Goal: Task Accomplishment & Management: Complete application form

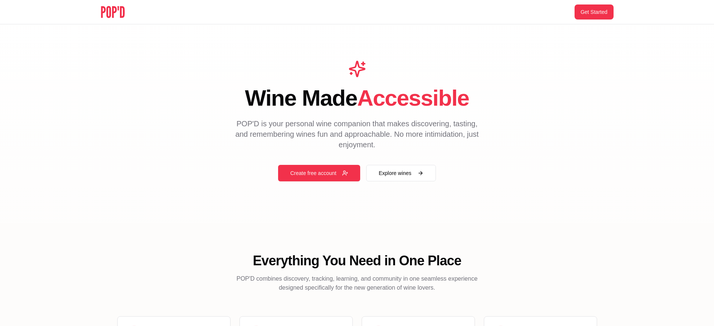
click at [593, 12] on button "Get Started" at bounding box center [593, 11] width 39 height 15
click at [319, 173] on button "Create free account" at bounding box center [319, 173] width 82 height 16
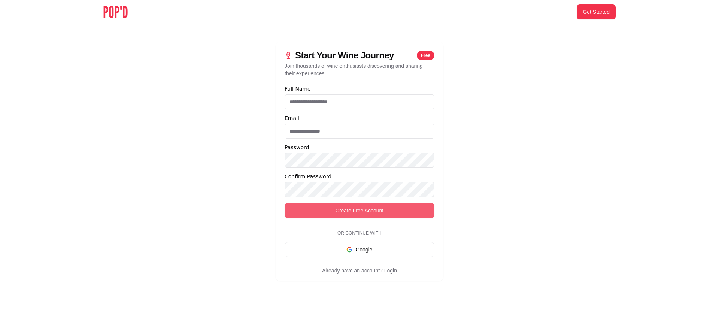
click at [360, 211] on button "Create Free Account" at bounding box center [360, 210] width 150 height 15
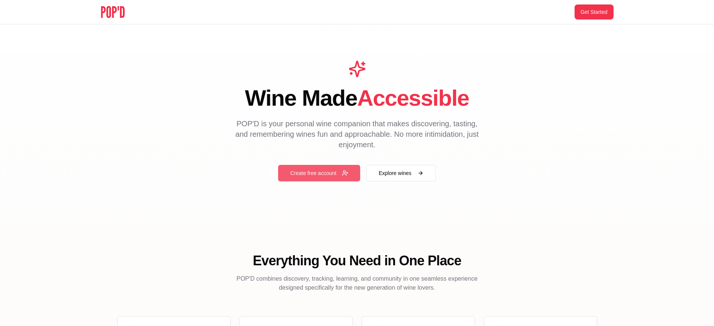
click at [319, 173] on button "Create free account" at bounding box center [319, 173] width 82 height 16
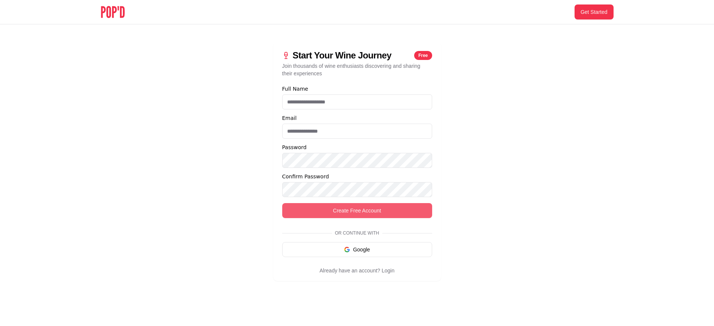
click at [360, 211] on button "Create Free Account" at bounding box center [357, 210] width 150 height 15
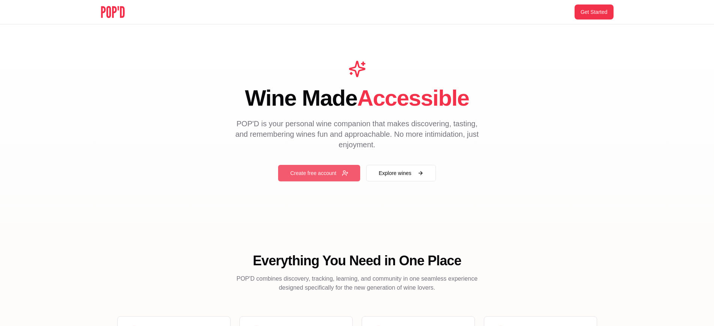
click at [319, 173] on button "Create free account" at bounding box center [319, 173] width 82 height 16
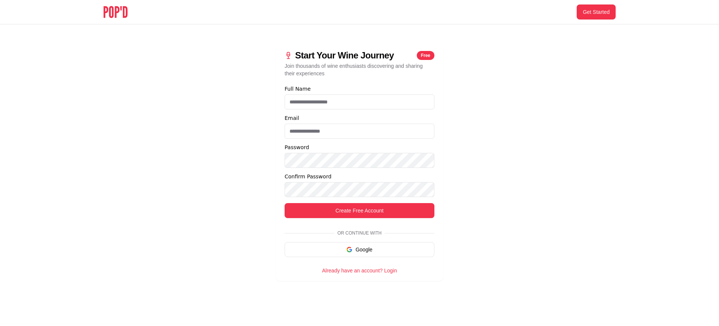
click at [359, 270] on link "Already have an account? Login" at bounding box center [359, 270] width 75 height 6
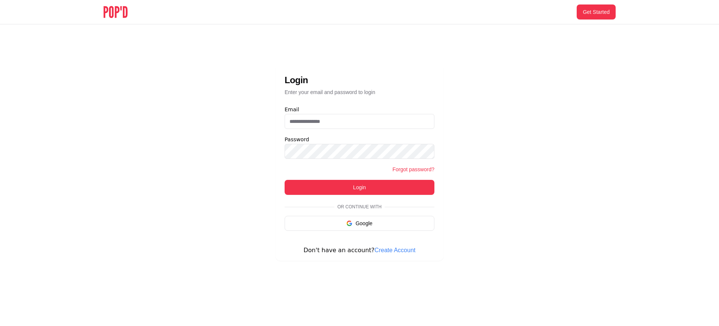
click at [391, 250] on link "Create Account" at bounding box center [395, 250] width 41 height 6
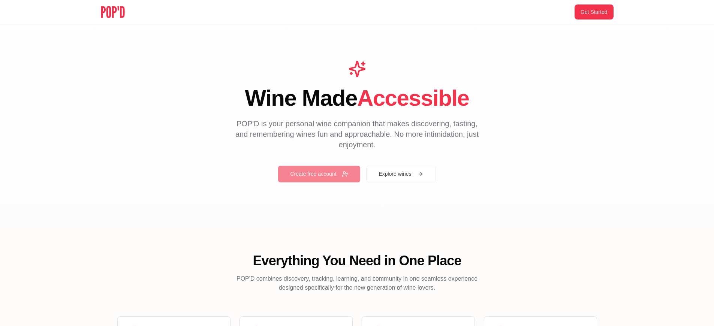
click at [319, 173] on button "Create free account" at bounding box center [319, 173] width 82 height 16
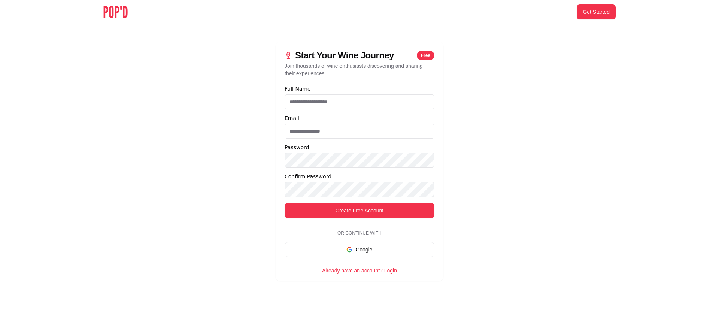
click at [359, 270] on link "Already have an account? Login" at bounding box center [359, 270] width 75 height 6
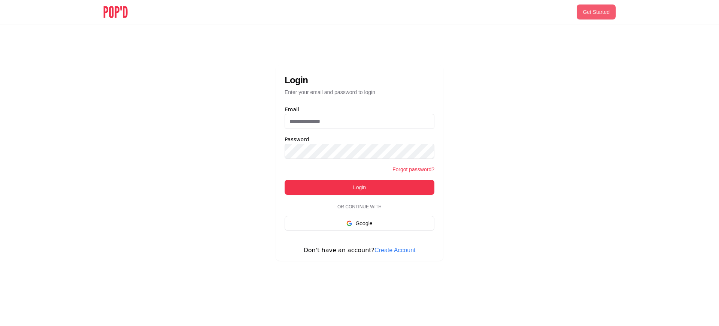
click at [596, 12] on button "Get Started" at bounding box center [596, 11] width 39 height 15
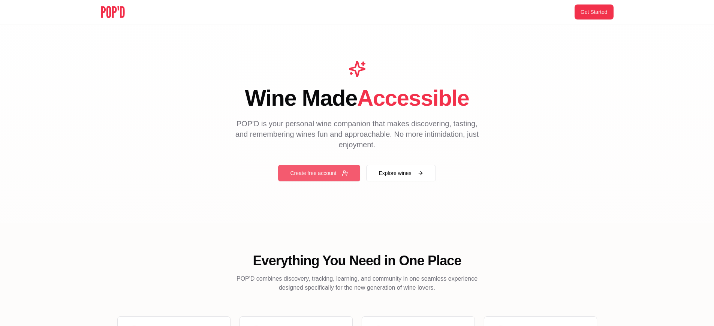
click at [319, 173] on button "Create free account" at bounding box center [319, 173] width 82 height 16
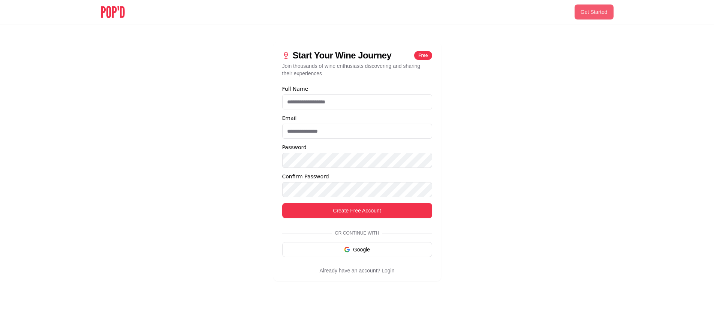
click at [596, 12] on button "Get Started" at bounding box center [593, 11] width 39 height 15
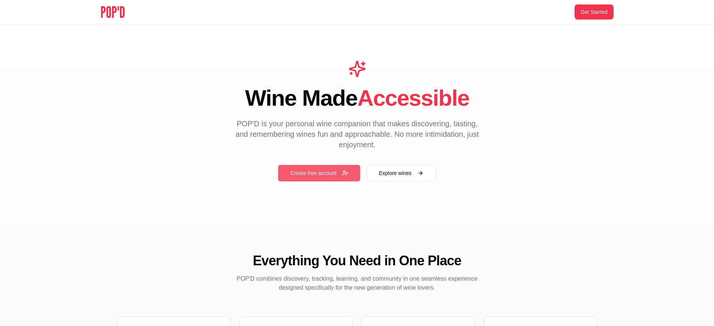
click at [319, 173] on button "Create free account" at bounding box center [319, 173] width 82 height 16
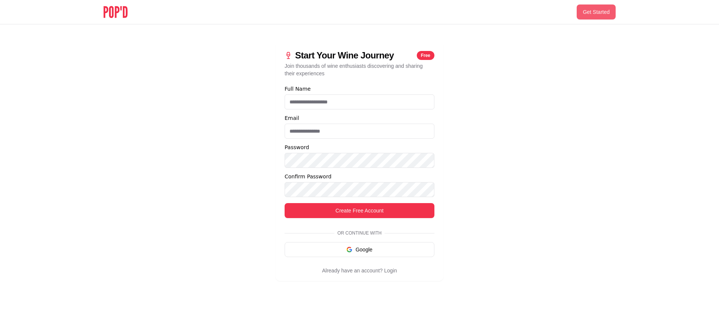
click at [596, 12] on button "Get Started" at bounding box center [596, 11] width 39 height 15
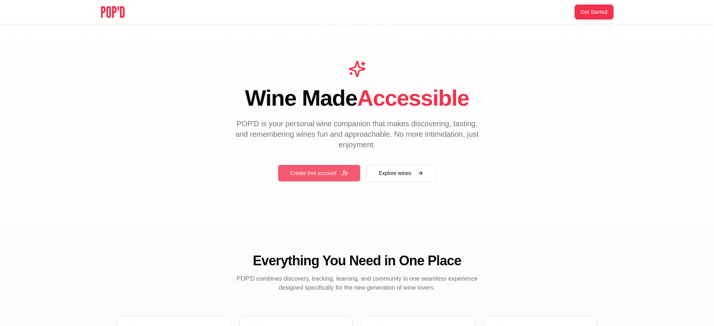
click at [319, 173] on button "Create free account" at bounding box center [319, 173] width 82 height 16
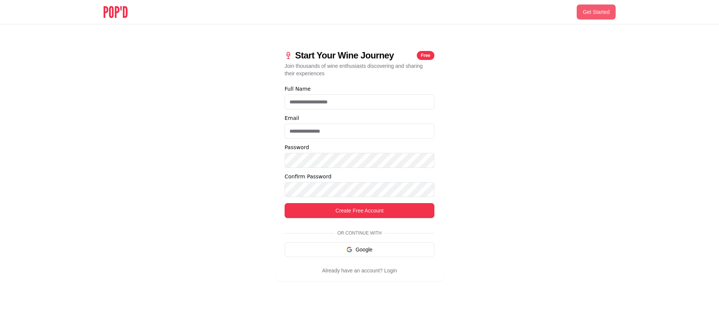
click at [596, 12] on button "Get Started" at bounding box center [596, 11] width 39 height 15
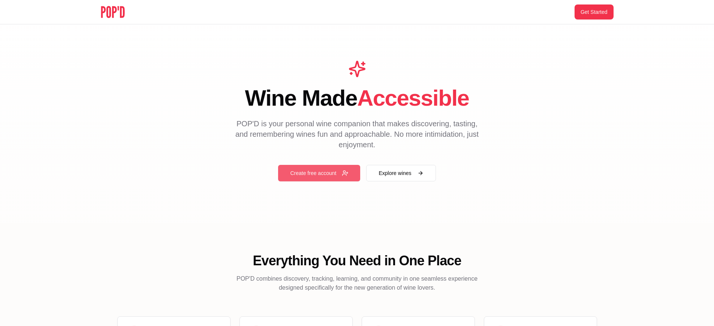
click at [319, 173] on button "Create free account" at bounding box center [319, 173] width 82 height 16
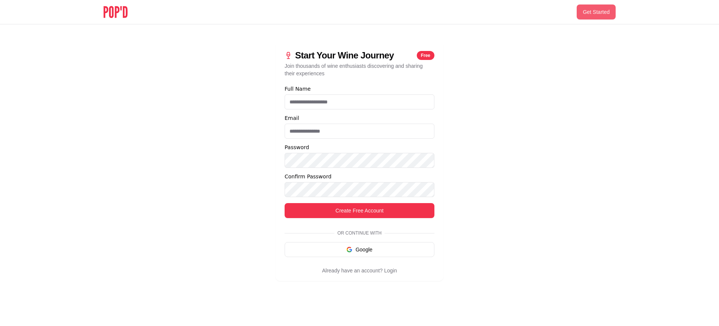
click at [596, 12] on button "Get Started" at bounding box center [596, 11] width 39 height 15
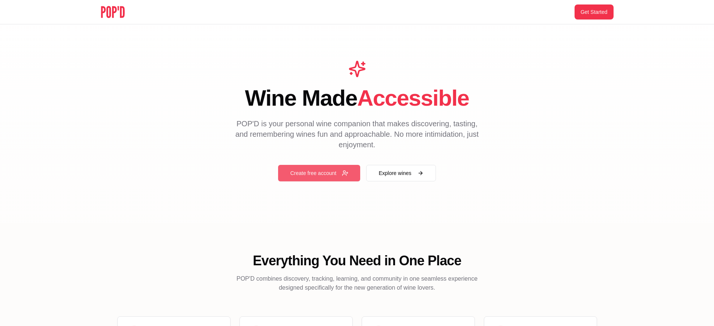
click at [319, 173] on button "Create free account" at bounding box center [319, 173] width 82 height 16
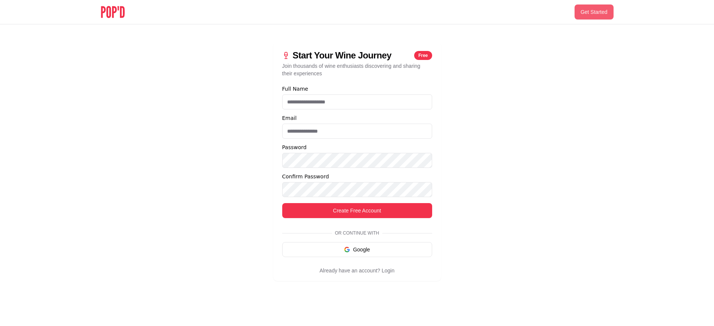
click at [596, 12] on button "Get Started" at bounding box center [593, 11] width 39 height 15
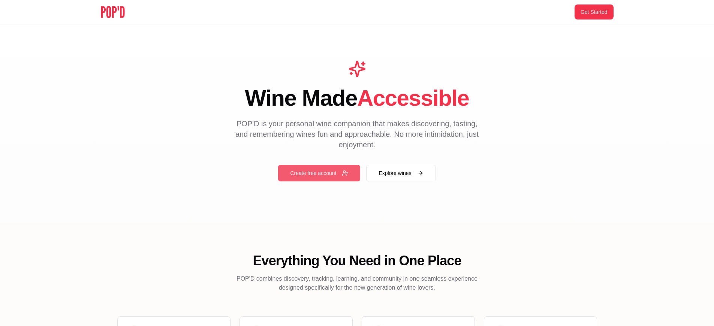
click at [319, 173] on button "Create free account" at bounding box center [319, 173] width 82 height 16
